Goal: Find specific page/section: Find specific page/section

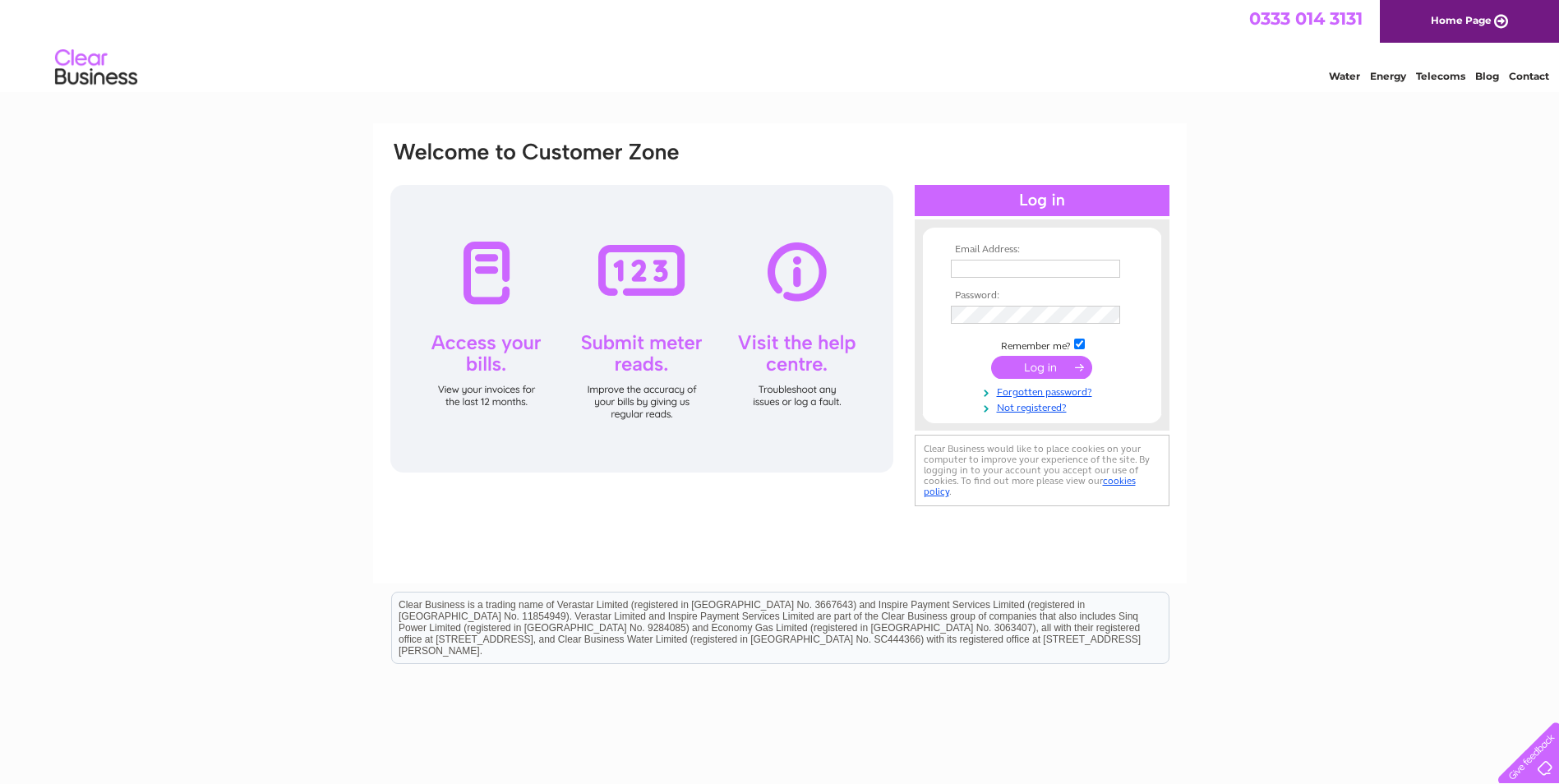
type input "[EMAIL_ADDRESS][DOMAIN_NAME]"
click at [1037, 368] on input "submit" at bounding box center [1041, 367] width 101 height 23
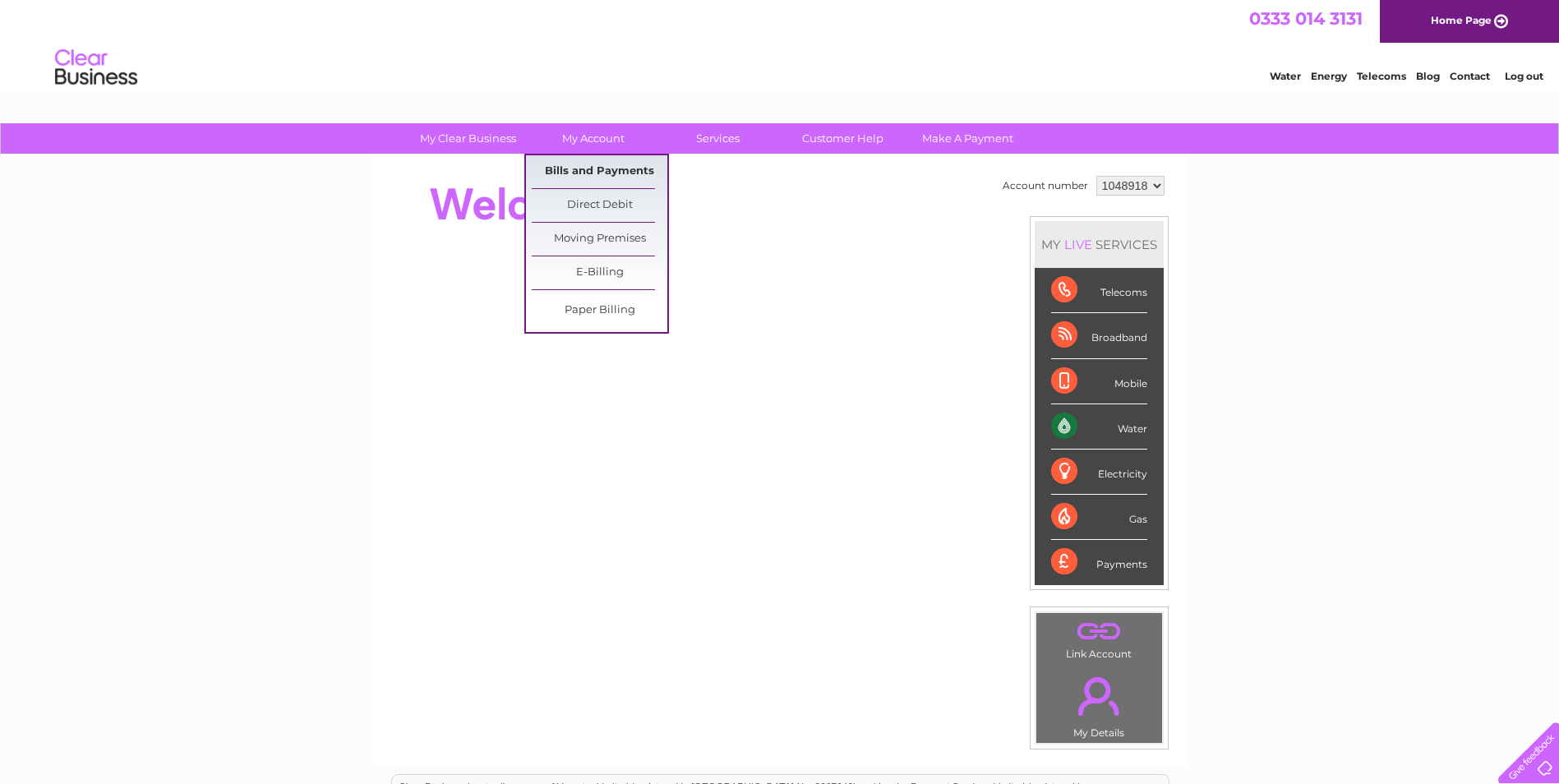
click at [605, 172] on link "Bills and Payments" at bounding box center [599, 172] width 136 height 33
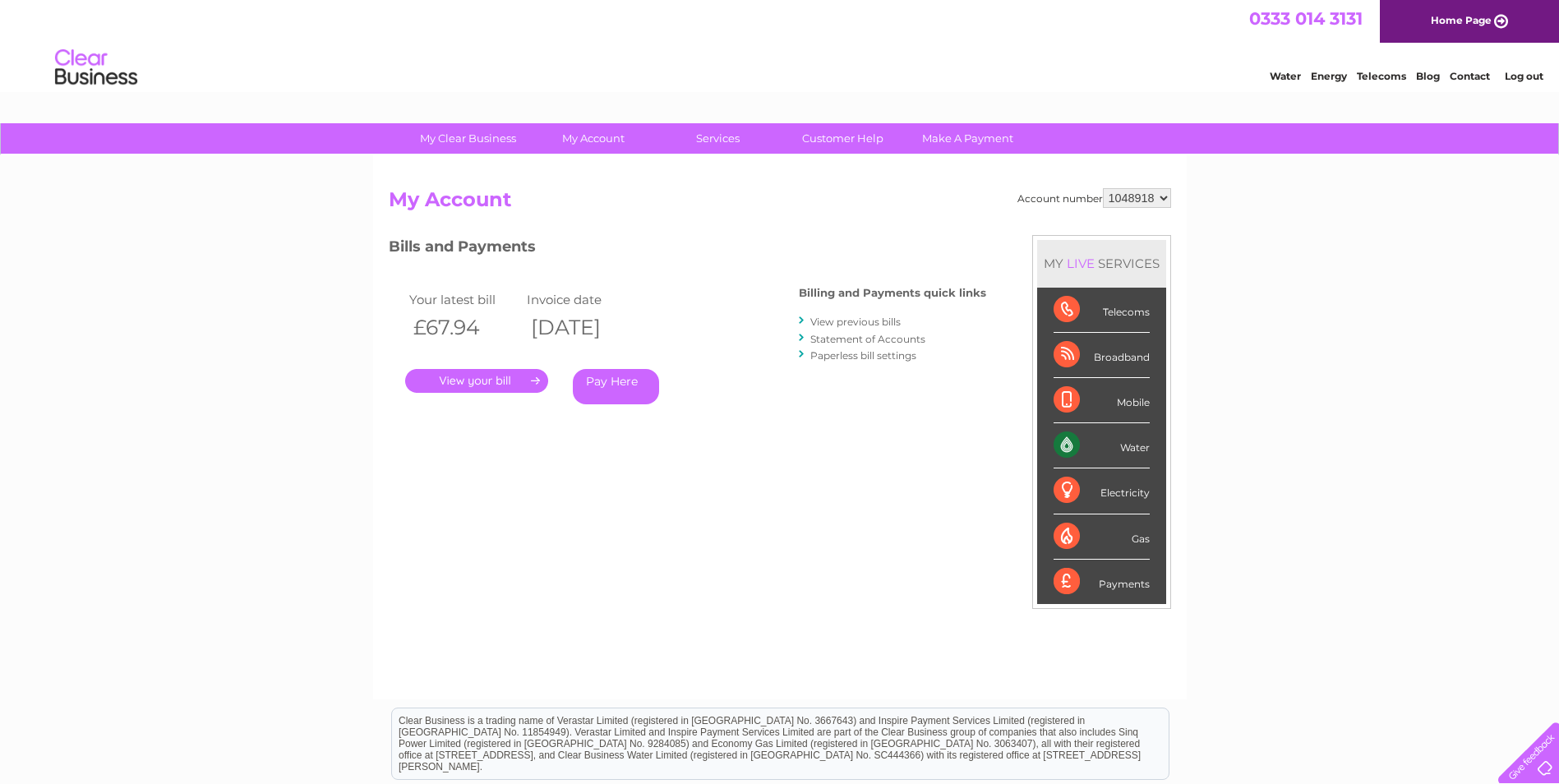
click at [471, 384] on link "." at bounding box center [477, 381] width 143 height 23
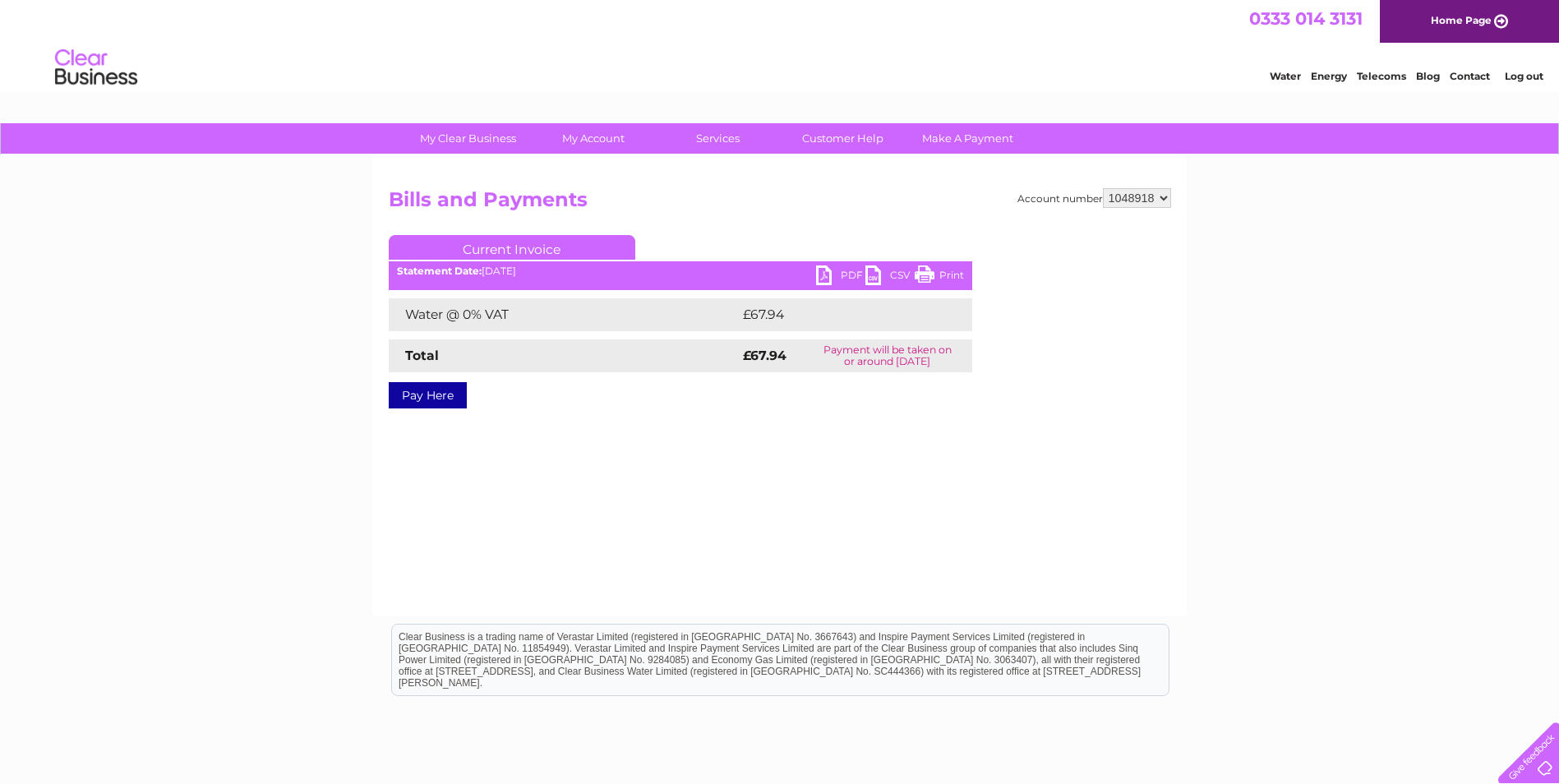
click at [951, 274] on link "Print" at bounding box center [939, 277] width 49 height 23
